Goal: Navigation & Orientation: Find specific page/section

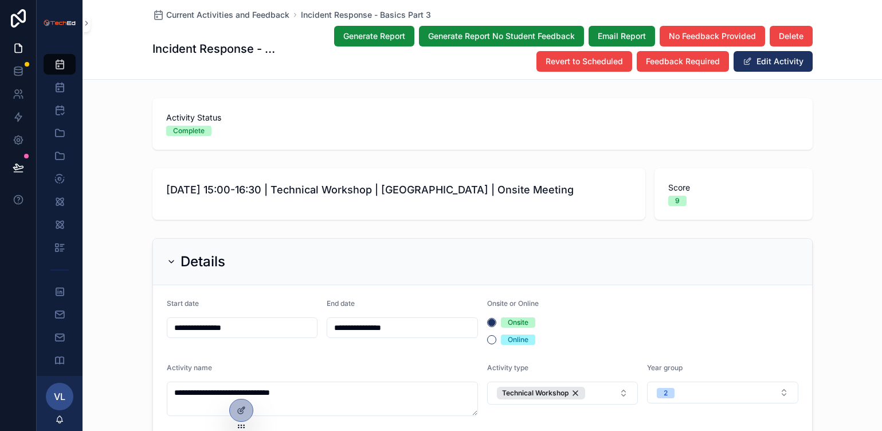
click at [206, 15] on span "Current Activities and Feedback" at bounding box center [227, 14] width 123 height 11
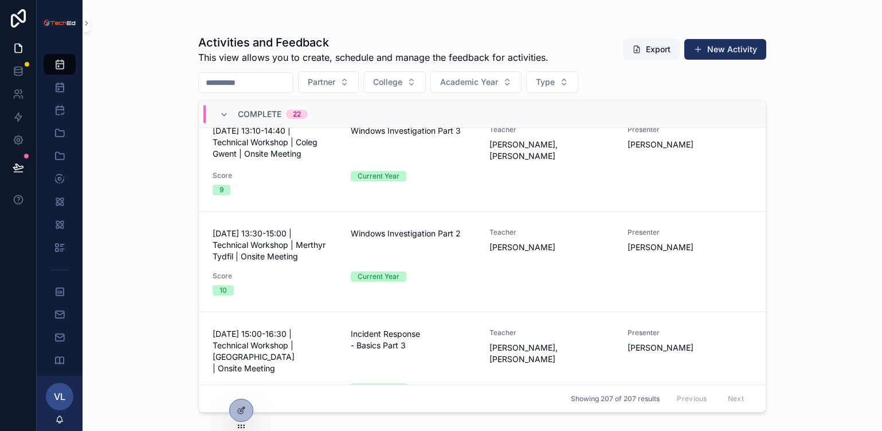
scroll to position [1849, 0]
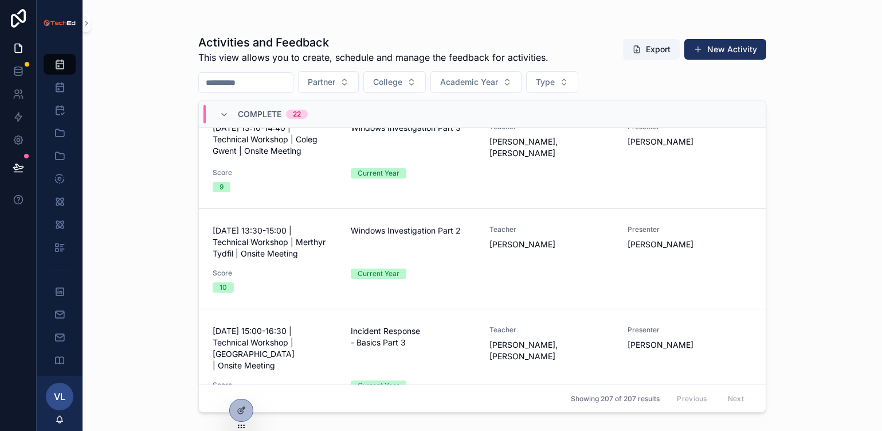
click at [270, 380] on div "Score 9" at bounding box center [275, 392] width 124 height 24
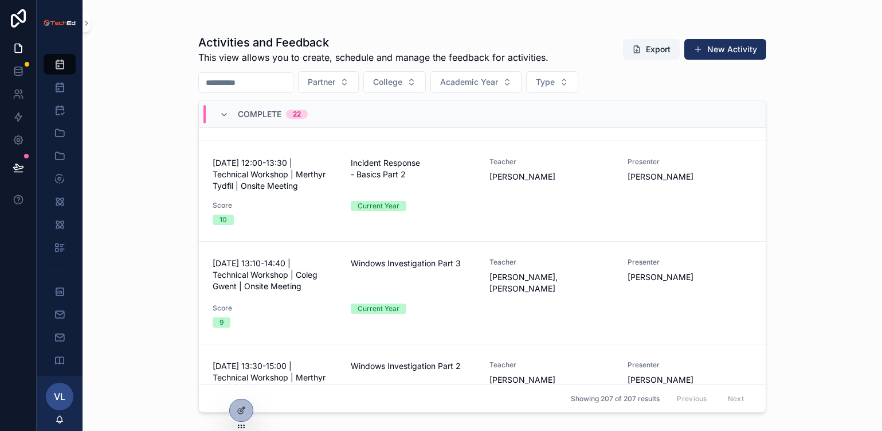
scroll to position [1724, 0]
click at [277, 259] on span "[DATE] 13:10-14:40 | Technical Workshop | Coleg Gwent | Onsite Meeting" at bounding box center [275, 276] width 124 height 34
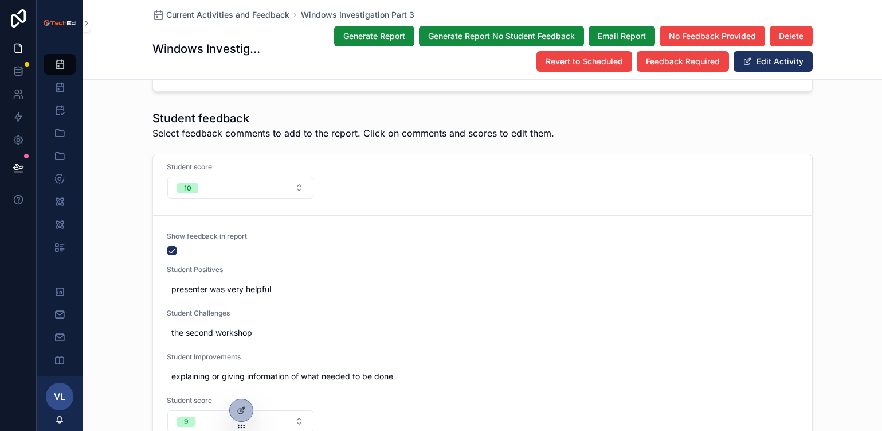
scroll to position [2413, 0]
